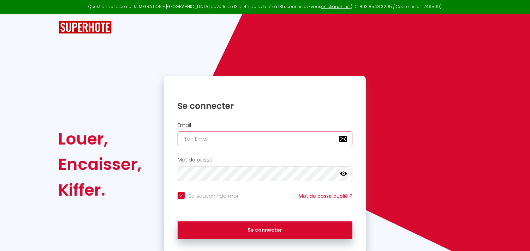
click at [206, 140] on input "email" at bounding box center [264, 139] width 175 height 15
type input "c"
checkbox input "true"
type input "co"
checkbox input "true"
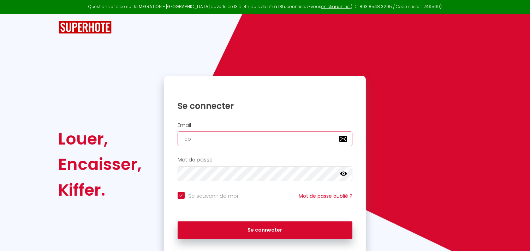
type input "con"
checkbox input "true"
type input "cont"
checkbox input "true"
type input "contc"
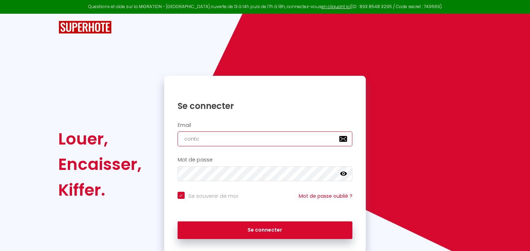
checkbox input "true"
type input "contca"
checkbox input "true"
type input "contcat"
checkbox input "true"
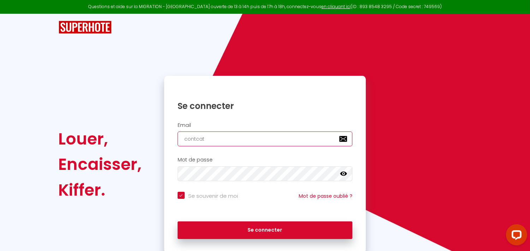
type input "contca"
checkbox input "true"
type input "contc"
checkbox input "true"
type input "cont"
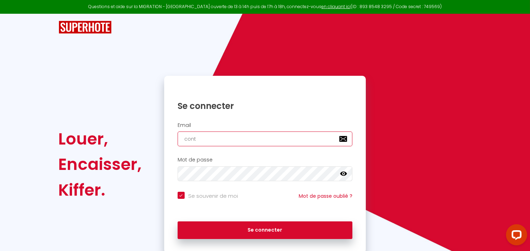
checkbox input "true"
type input "conta"
checkbox input "true"
type input "contac"
checkbox input "true"
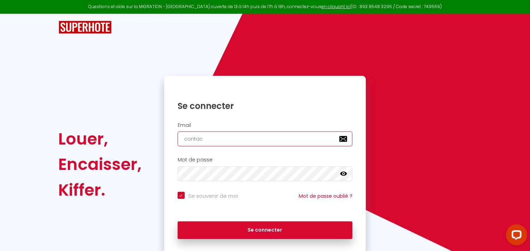
type input "contact"
checkbox input "true"
type input "contact@"
checkbox input "true"
type input "contact@r"
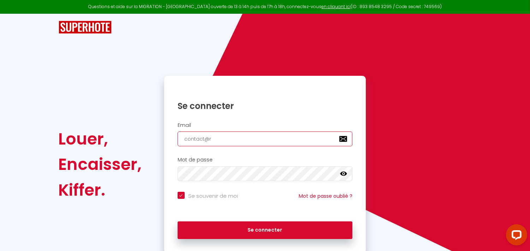
checkbox input "true"
type input "contact@re"
checkbox input "true"
type input "contact@ren"
checkbox input "true"
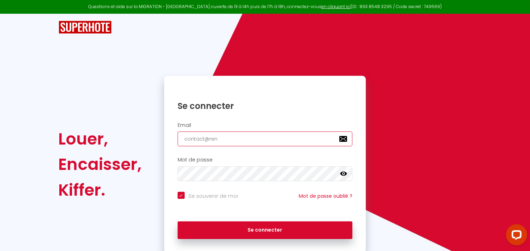
type input "contact@rena"
checkbox input "true"
type input "contact@rena-"
checkbox input "true"
type input "contact@rena-c"
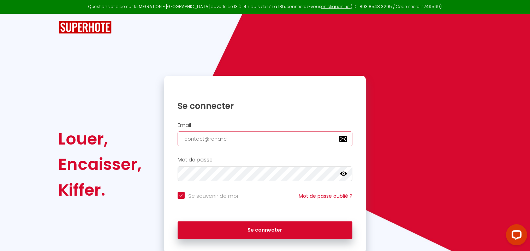
checkbox input "true"
type input "contact@rena-co"
checkbox input "true"
type input "contact@rena-con"
checkbox input "true"
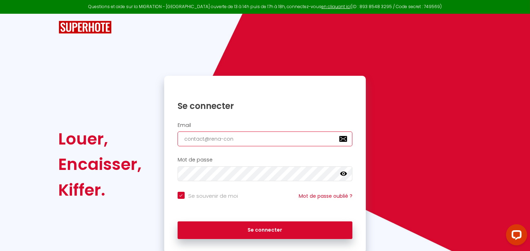
type input "contact@rena-conc"
checkbox input "true"
type input "contact@rena-conci"
checkbox input "true"
type input "contact@rena-concie"
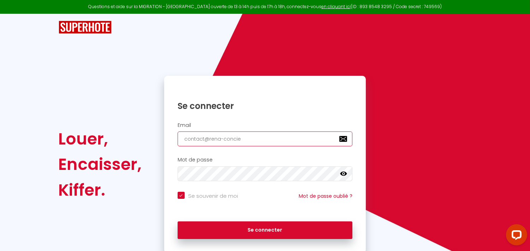
checkbox input "true"
type input "contact@rena-conciet"
checkbox input "true"
type input "contact@rena-concie"
checkbox input "true"
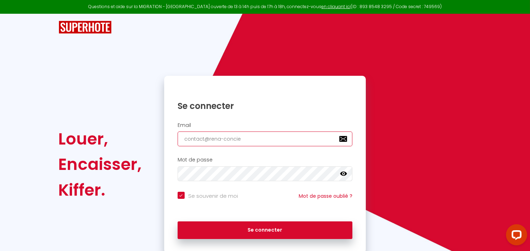
type input "contact@rena-concier"
checkbox input "true"
type input "contact@rena-concierg"
checkbox input "true"
type input "contact@rena-concierge"
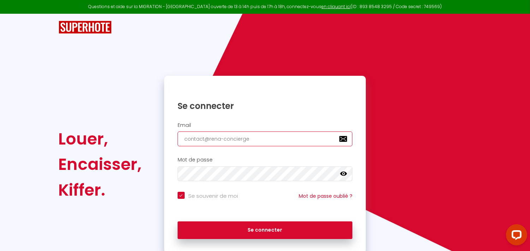
checkbox input "true"
type input "contact@rena-concierger"
checkbox input "true"
type input "contact@rena-conciergeri"
checkbox input "true"
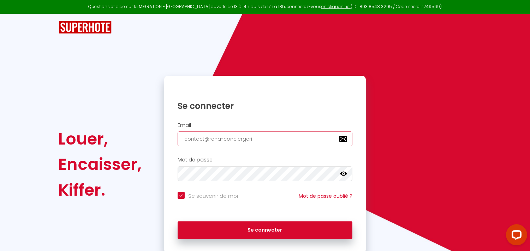
type input "contact@rena-conciergerie"
checkbox input "true"
type input "contact@rena-conciergerie."
checkbox input "true"
type input "contact@rena-conciergerie.c"
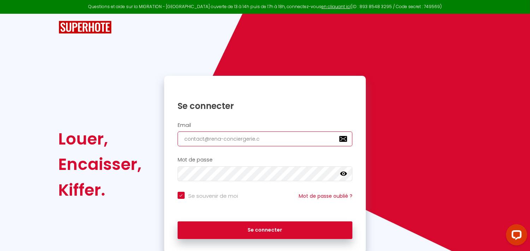
checkbox input "true"
type input "[EMAIL_ADDRESS][DOMAIN_NAME]"
checkbox input "true"
type input "[EMAIL_ADDRESS][DOMAIN_NAME]"
checkbox input "true"
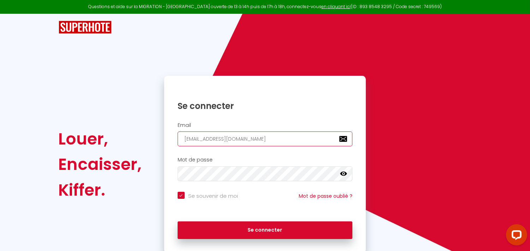
type input "[EMAIL_ADDRESS][DOMAIN_NAME]"
click at [343, 171] on icon at bounding box center [343, 173] width 7 height 7
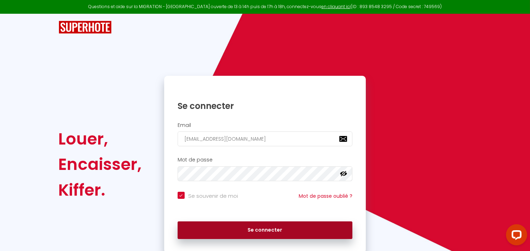
click at [203, 228] on button "Se connecter" at bounding box center [264, 231] width 175 height 18
checkbox input "true"
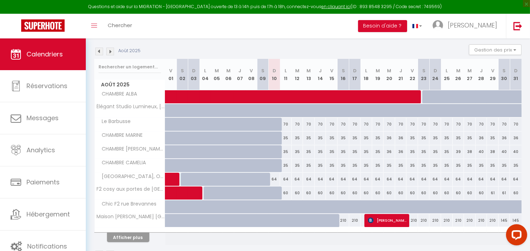
scroll to position [94, 0]
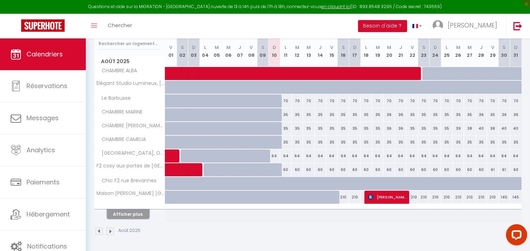
click at [125, 216] on button "Afficher plus" at bounding box center [128, 215] width 42 height 10
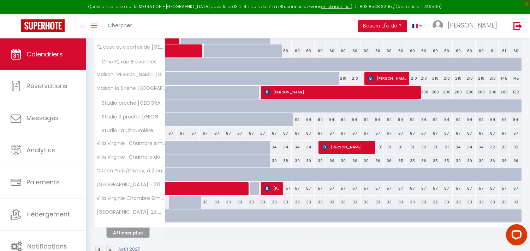
scroll to position [232, 0]
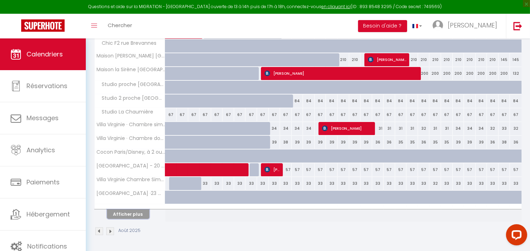
click at [129, 214] on button "Afficher plus" at bounding box center [128, 215] width 42 height 10
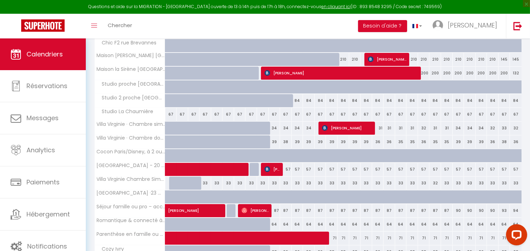
scroll to position [270, 0]
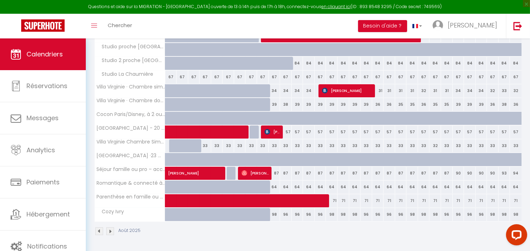
click at [109, 230] on img at bounding box center [110, 232] width 8 height 8
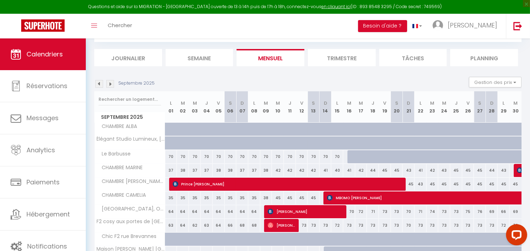
scroll to position [94, 0]
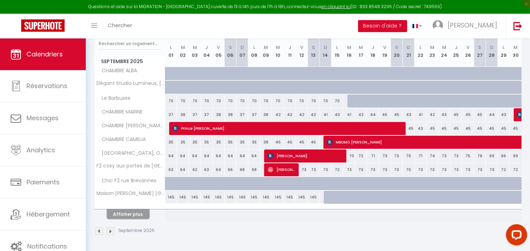
click at [117, 213] on button "Afficher plus" at bounding box center [128, 215] width 42 height 10
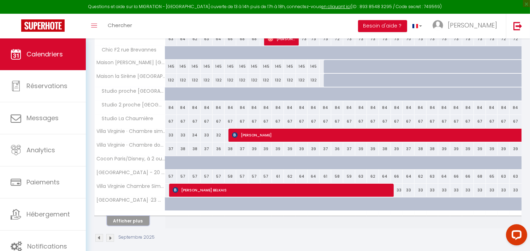
scroll to position [232, 0]
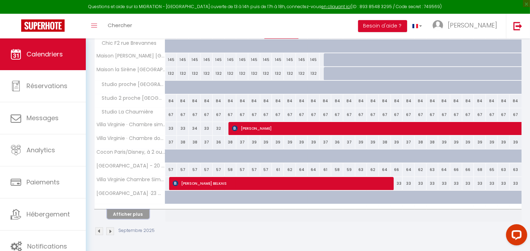
click at [140, 213] on button "Afficher plus" at bounding box center [128, 215] width 42 height 10
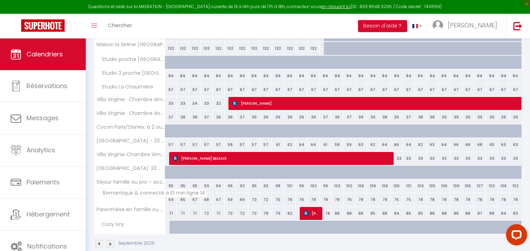
scroll to position [270, 0]
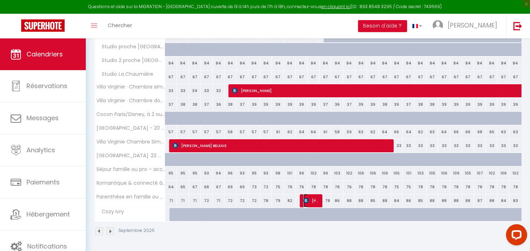
click at [308, 201] on img at bounding box center [306, 201] width 6 height 6
select select "OK"
select select "KO"
select select "0"
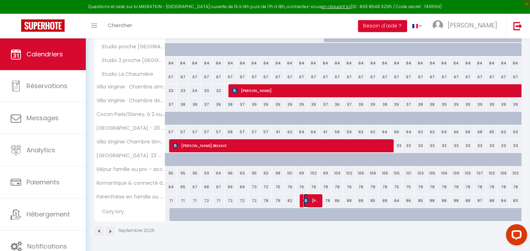
select select "1"
select select
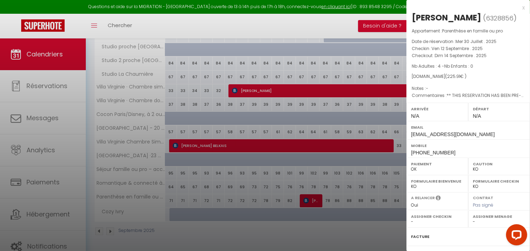
click at [308, 201] on div at bounding box center [265, 125] width 530 height 251
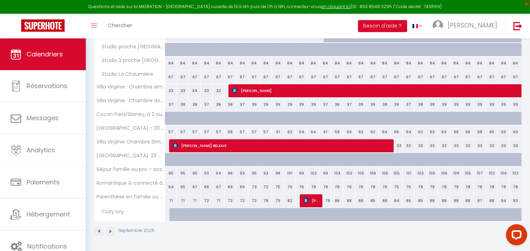
click at [109, 230] on img at bounding box center [110, 232] width 8 height 8
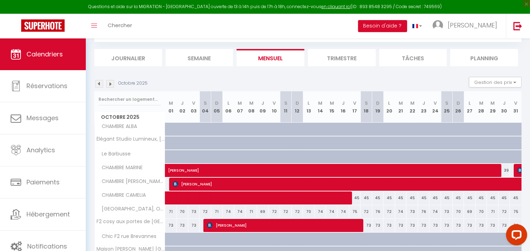
scroll to position [94, 0]
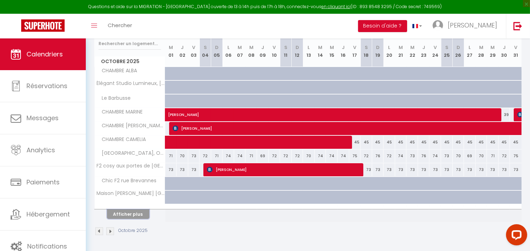
click at [120, 214] on button "Afficher plus" at bounding box center [128, 215] width 42 height 10
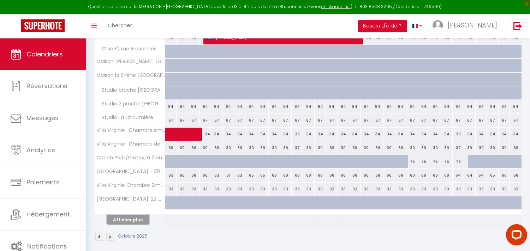
scroll to position [232, 0]
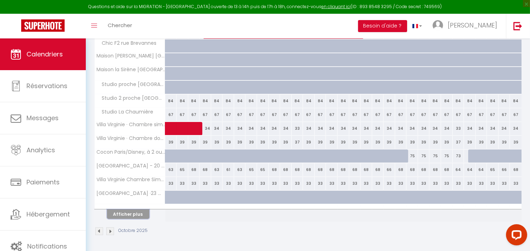
click at [118, 213] on button "Afficher plus" at bounding box center [128, 215] width 42 height 10
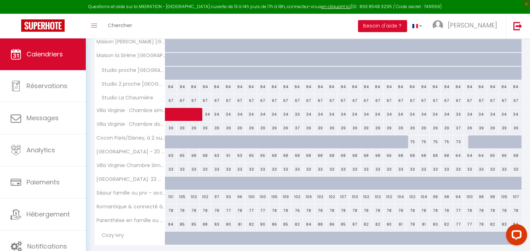
scroll to position [270, 0]
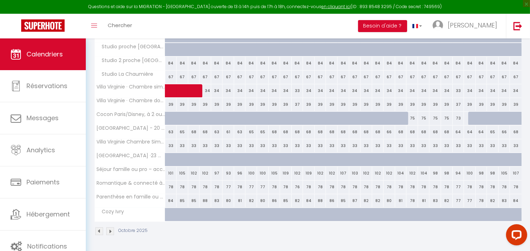
click at [98, 231] on img at bounding box center [99, 232] width 8 height 8
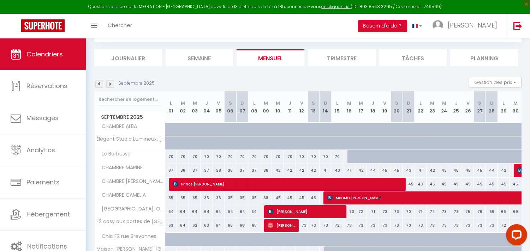
scroll to position [94, 0]
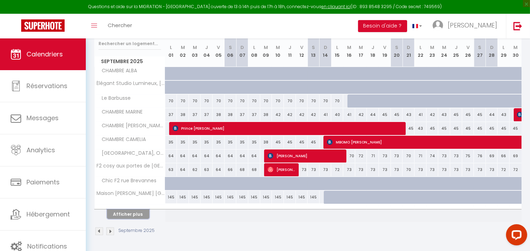
click at [136, 215] on button "Afficher plus" at bounding box center [128, 215] width 42 height 10
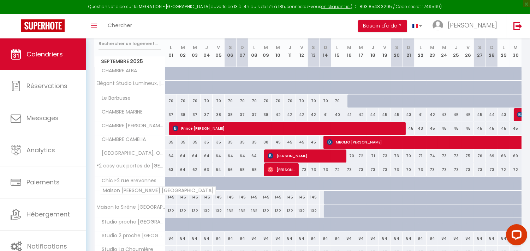
scroll to position [232, 0]
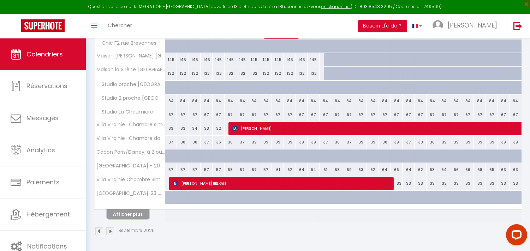
click at [135, 213] on button "Afficher plus" at bounding box center [128, 215] width 42 height 10
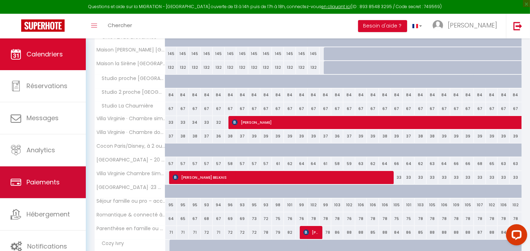
scroll to position [270, 0]
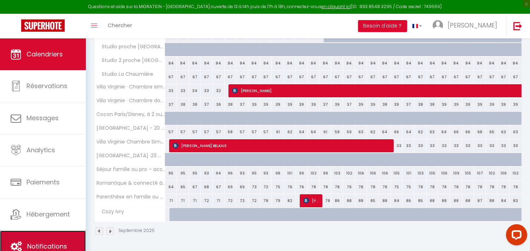
click at [53, 245] on span "Notifications" at bounding box center [47, 246] width 40 height 9
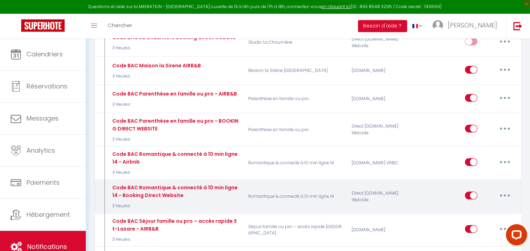
scroll to position [1568, 0]
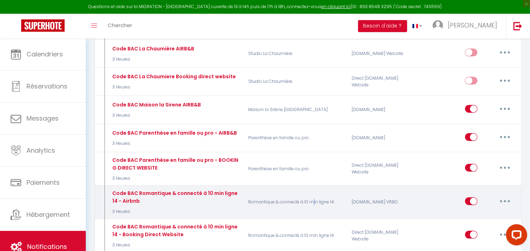
click at [312, 189] on p "Romantique & connecté à 10 min ligne 14" at bounding box center [294, 202] width 103 height 26
click at [502, 196] on button "button" at bounding box center [505, 201] width 20 height 11
click at [475, 211] on link "Editer" at bounding box center [486, 217] width 52 height 12
type input "Code BAC Romantique & connecté à 10 min ligne 14 - Airbnb"
select select "3"
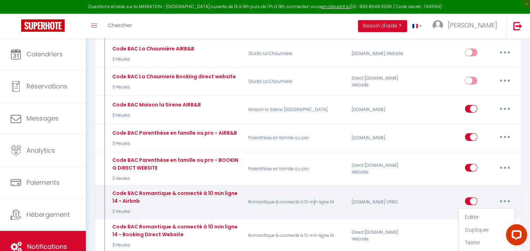
select select "3 Heures"
select select "if_deposit_is_paid"
checkbox input "true"
checkbox input "false"
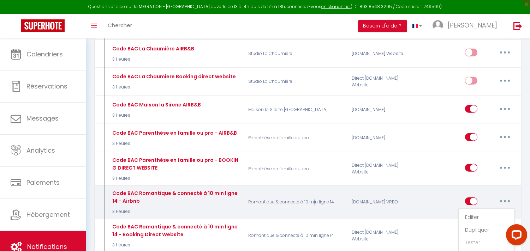
radio input "true"
type input "code Boite à clé"
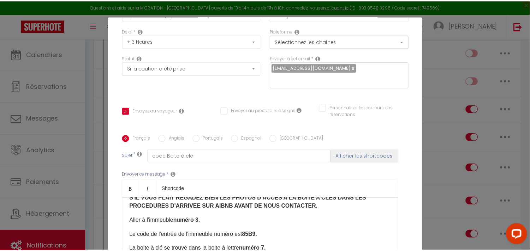
scroll to position [0, 0]
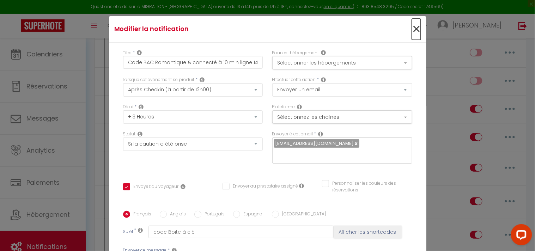
click at [412, 29] on span "×" at bounding box center [416, 29] width 9 height 21
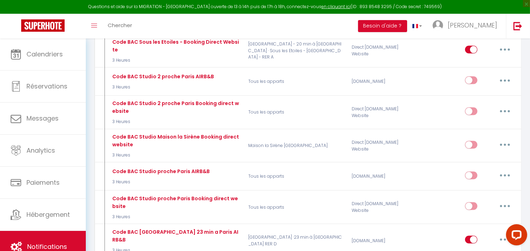
scroll to position [1921, 0]
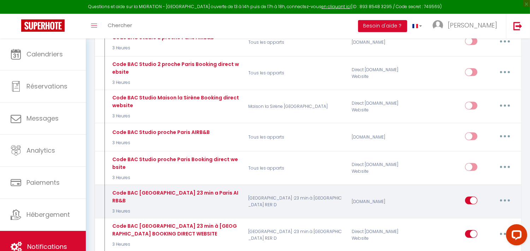
click at [473, 197] on input "checkbox" at bounding box center [471, 202] width 12 height 11
checkbox input "false"
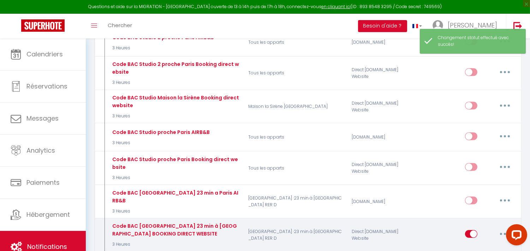
click at [473, 230] on input "checkbox" at bounding box center [471, 235] width 12 height 11
checkbox input "false"
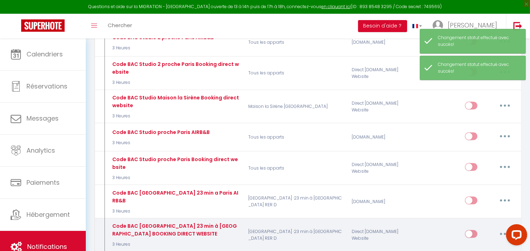
scroll to position [1960, 0]
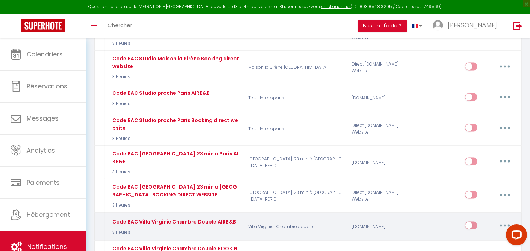
click at [505, 225] on icon "button" at bounding box center [504, 226] width 2 height 2
click at [477, 236] on link "Editer" at bounding box center [486, 242] width 52 height 12
type input "Code BAC Villa Virginie Chambre Double AIRB&B"
select select "if_booking_is_paid"
checkbox input "true"
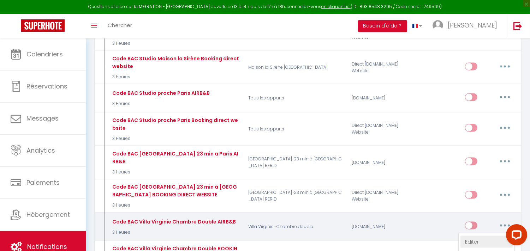
checkbox input "false"
type input "code boite à clés"
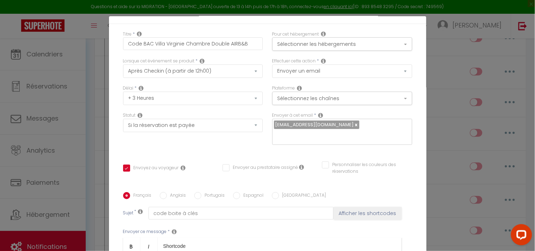
scroll to position [0, 0]
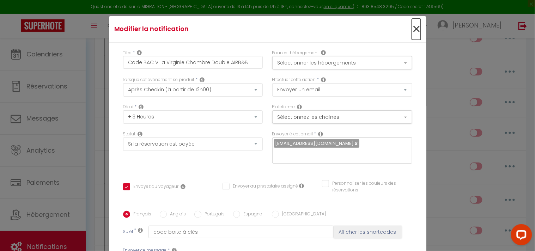
click at [412, 29] on span "×" at bounding box center [416, 29] width 9 height 21
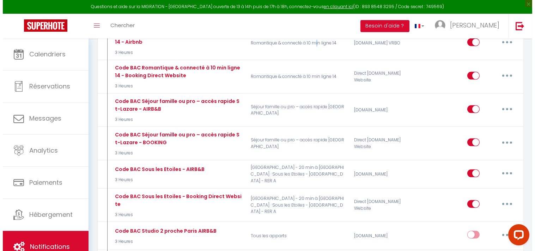
scroll to position [1725, 0]
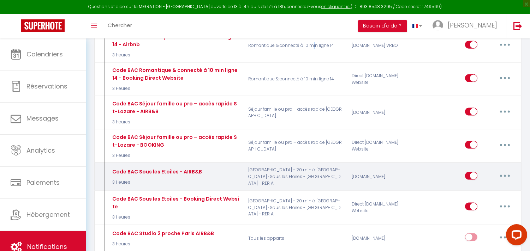
click at [505, 175] on icon "button" at bounding box center [504, 176] width 2 height 2
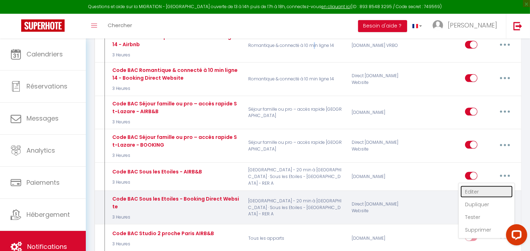
click at [473, 186] on link "Editer" at bounding box center [486, 192] width 52 height 12
type input "Code BAC Sous les Etoiles - AIRB&B"
checkbox input "true"
checkbox input "false"
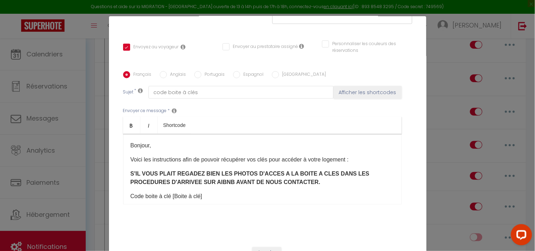
scroll to position [152, 0]
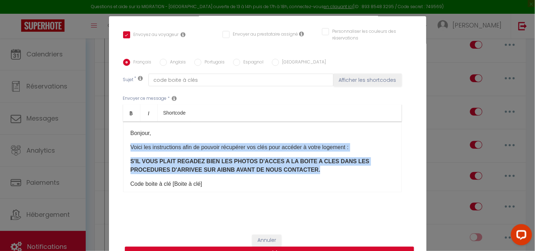
drag, startPoint x: 125, startPoint y: 145, endPoint x: 270, endPoint y: 171, distance: 146.6
click at [270, 171] on div "Bonjour, Voici les instructions afin de pouvoir récupérer vos clés pour accéder…" at bounding box center [262, 157] width 279 height 71
copy div "Voici les instructions afin de pouvoir récupérer vos clés pour accéder à votre …"
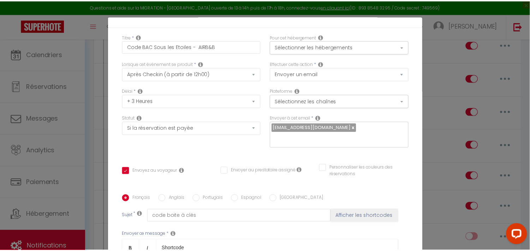
scroll to position [0, 0]
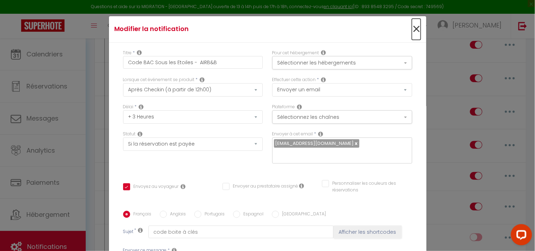
click at [412, 27] on span "×" at bounding box center [416, 29] width 9 height 21
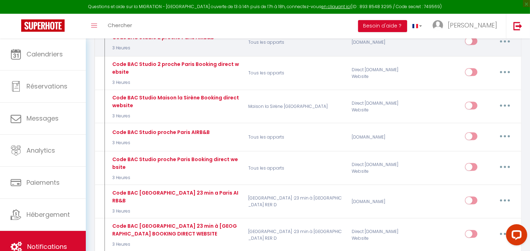
scroll to position [1960, 0]
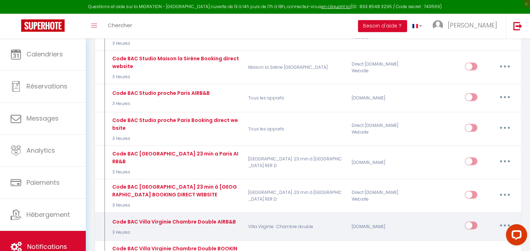
click at [503, 220] on button "button" at bounding box center [505, 225] width 20 height 11
click at [473, 236] on link "Editer" at bounding box center [486, 242] width 52 height 12
type input "Code BAC Villa Virginie Chambre Double AIRB&B"
checkbox input "true"
checkbox input "false"
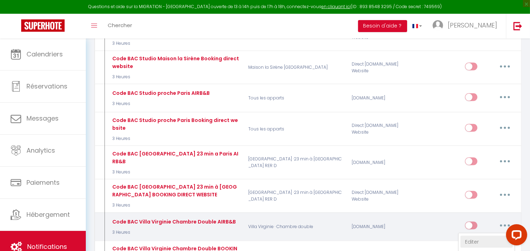
checkbox input "false"
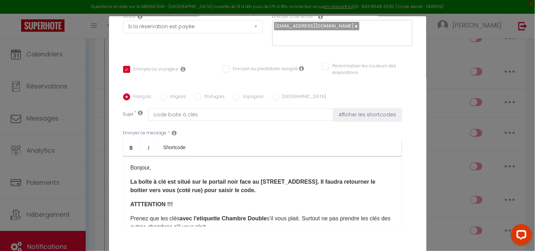
scroll to position [152, 0]
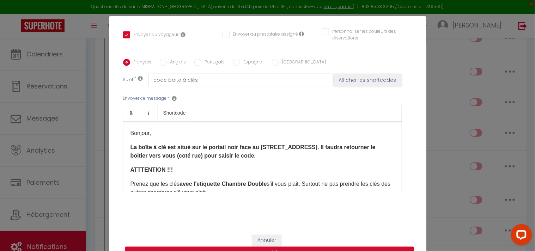
click at [135, 140] on div "Bonjour, La boîte à clé est situé sur le portail noir face au [STREET_ADDRESS]​…" at bounding box center [262, 157] width 279 height 71
click at [152, 134] on p "Bonjour," at bounding box center [263, 133] width 264 height 8
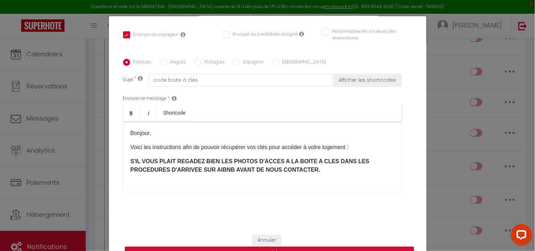
scroll to position [39, 0]
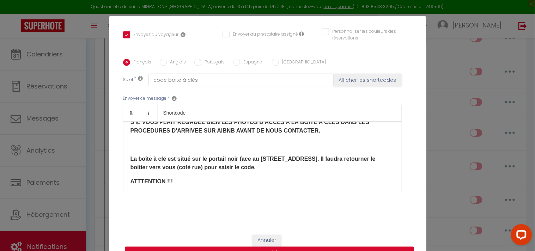
click at [163, 149] on p at bounding box center [263, 145] width 264 height 8
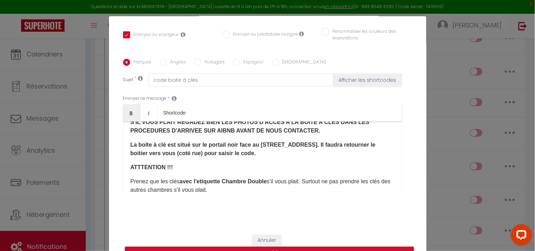
click at [237, 143] on strong "La boîte à clé est situé sur le portail noir face au [STREET_ADDRESS]​. Il faud…" at bounding box center [253, 149] width 245 height 14
click at [131, 145] on p "La boîte à clé est situé sur le portail noir face au [STREET_ADDRESS]​. Il faud…" at bounding box center [263, 149] width 264 height 17
click at [186, 143] on strong "Aller à la [GEOGRAPHIC_DATA]. La boîte à clé est situé sur le portail noir face…" at bounding box center [256, 149] width 251 height 14
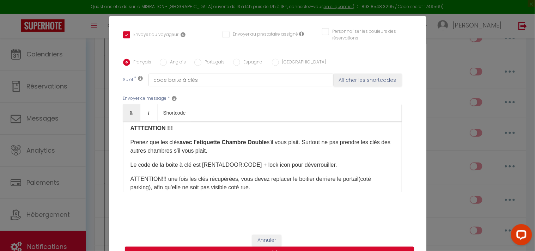
click at [263, 142] on strong "avec l'etiquette Chambre Double" at bounding box center [223, 142] width 87 height 6
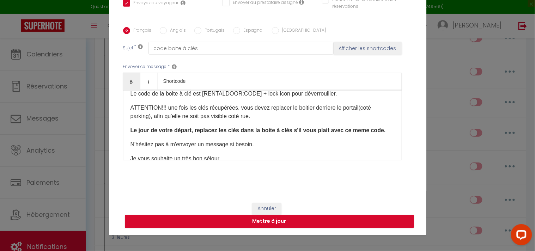
scroll to position [157, 0]
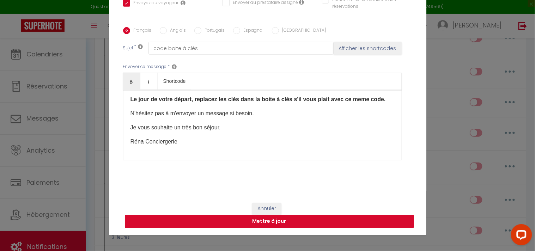
click at [257, 219] on button "Mettre à jour" at bounding box center [269, 221] width 289 height 13
checkbox input "true"
checkbox input "false"
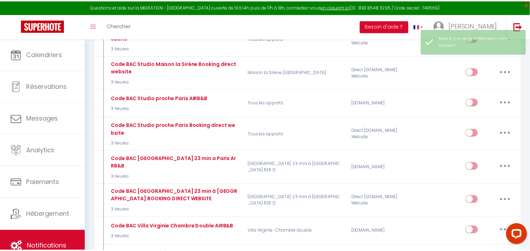
scroll to position [1960, 0]
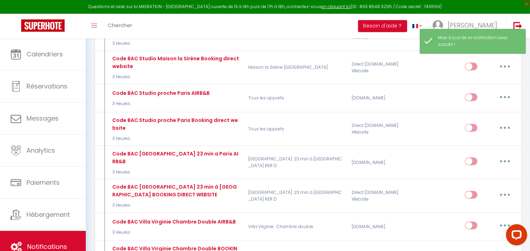
checkbox input "false"
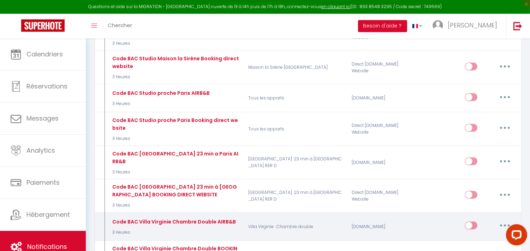
click at [507, 220] on button "button" at bounding box center [505, 225] width 20 height 11
click at [472, 236] on link "Editer" at bounding box center [486, 242] width 52 height 12
type input "Code BAC Villa Virginie Chambre Double AIRB&B"
select select "3"
select select "3 Heures"
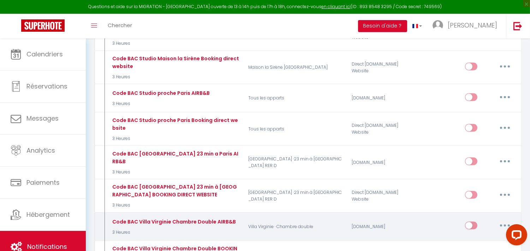
select select "if_booking_is_paid"
checkbox input "true"
checkbox input "false"
radio input "true"
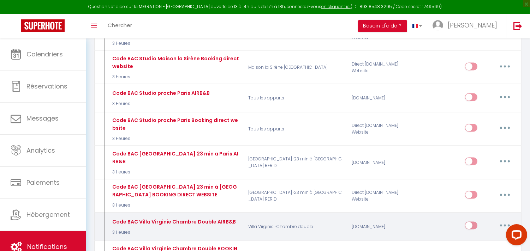
type input "code boite à clés"
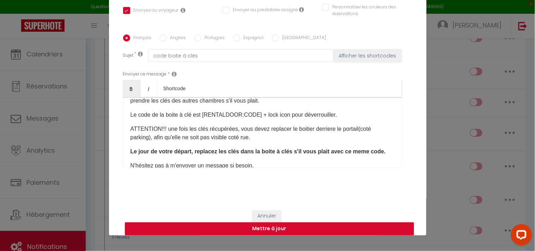
scroll to position [118, 0]
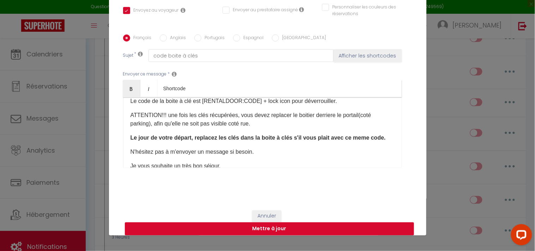
click at [272, 127] on p "ATTENTION!!! une fois les clés récupérées, vous devez replacer le boitier derri…" at bounding box center [263, 119] width 264 height 17
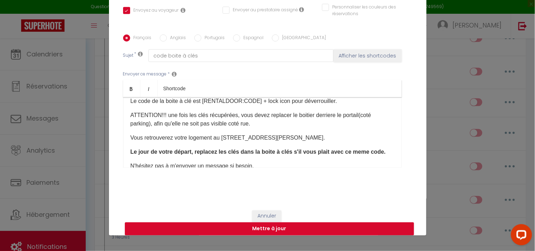
drag, startPoint x: 297, startPoint y: 138, endPoint x: 125, endPoint y: 135, distance: 172.9
click at [125, 135] on div "Bonjour, Voici les instructions afin de pouvoir récupérer vos clés pour accéder…" at bounding box center [262, 132] width 279 height 71
click at [129, 91] on icon "Bold" at bounding box center [132, 89] width 6 height 6
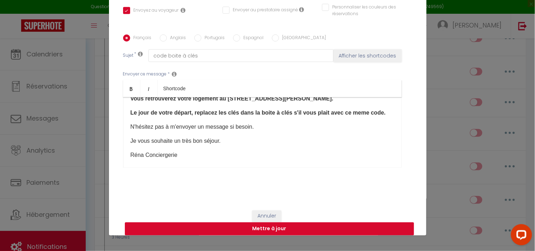
click at [271, 228] on button "Mettre à jour" at bounding box center [269, 229] width 289 height 13
checkbox input "true"
checkbox input "false"
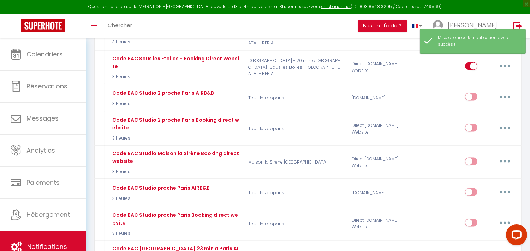
scroll to position [1842, 0]
